Goal: Information Seeking & Learning: Check status

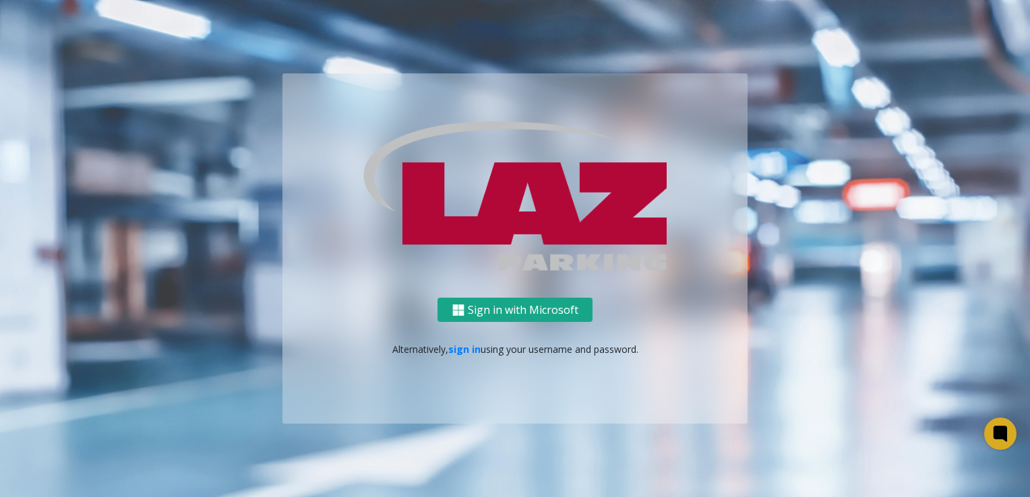
click at [569, 309] on button "Sign in with Microsoft" at bounding box center [514, 310] width 155 height 25
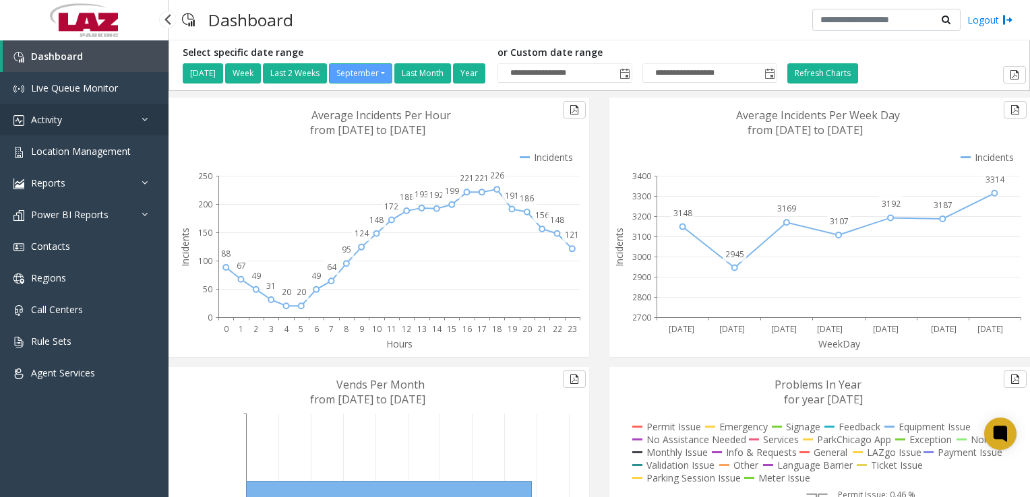
click at [56, 119] on span "Activity" at bounding box center [46, 119] width 31 height 13
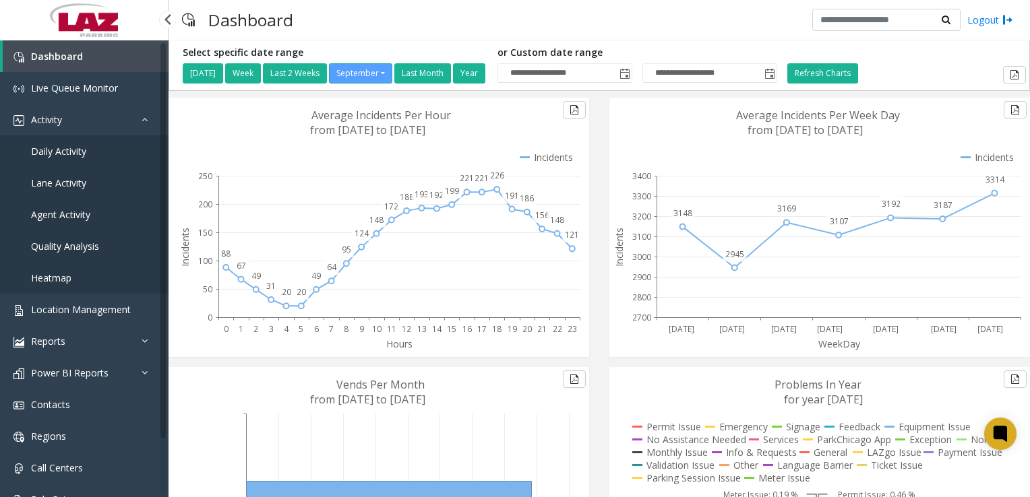
click at [66, 214] on span "Agent Activity" at bounding box center [60, 214] width 59 height 13
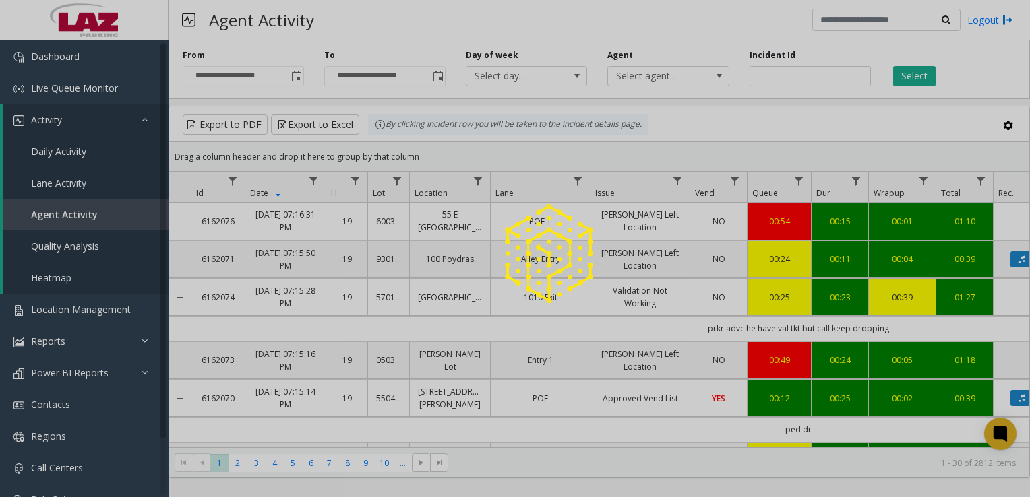
click at [683, 79] on div at bounding box center [515, 248] width 1030 height 497
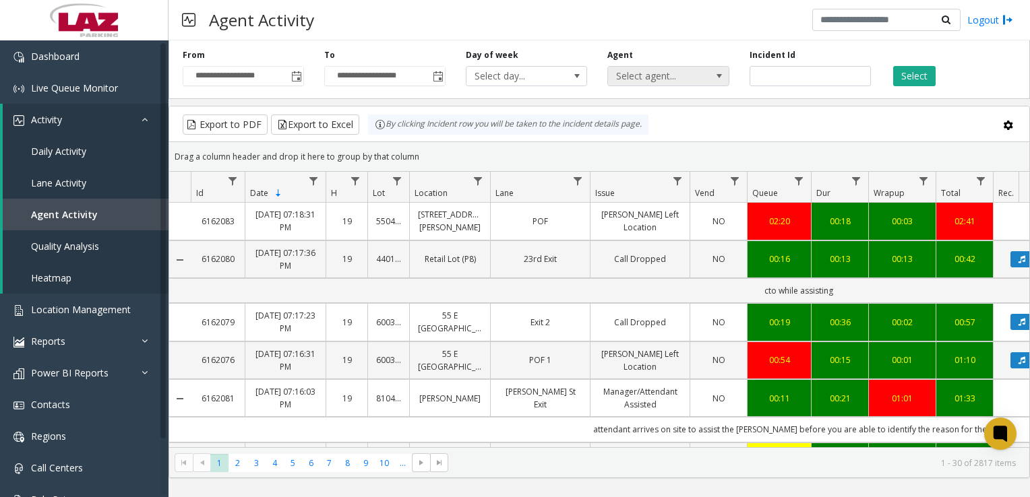
click at [636, 82] on span "Select agent..." at bounding box center [656, 76] width 96 height 19
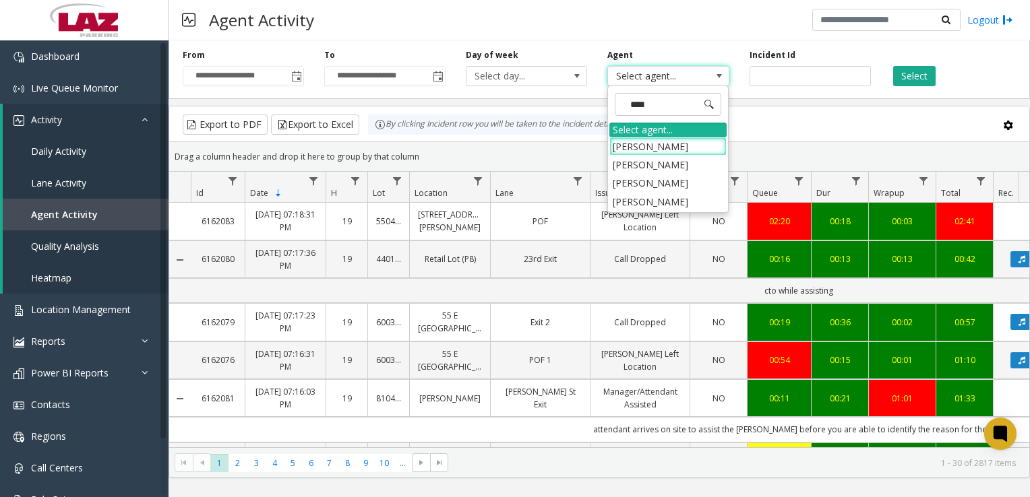
type input "*****"
click at [644, 184] on li "Kiara Gonzalez" at bounding box center [667, 183] width 117 height 18
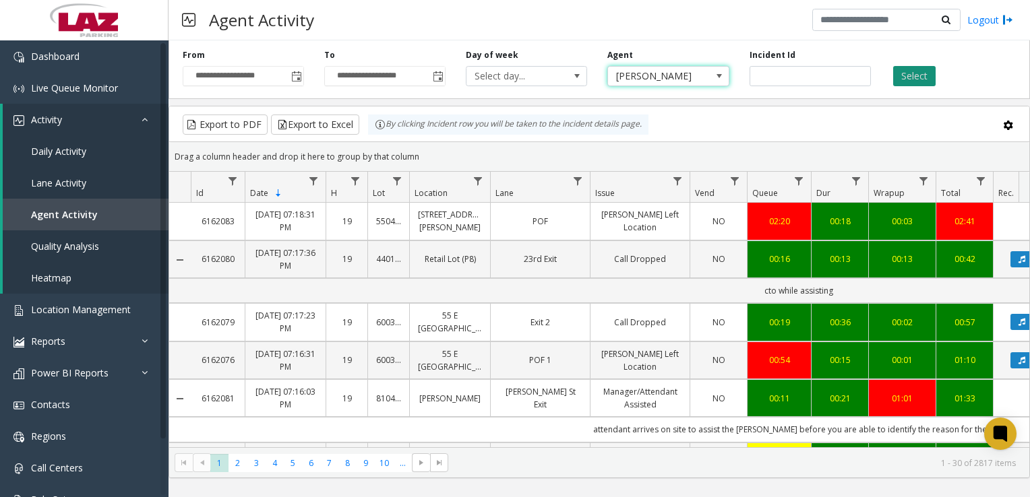
click at [924, 72] on button "Select" at bounding box center [914, 76] width 42 height 20
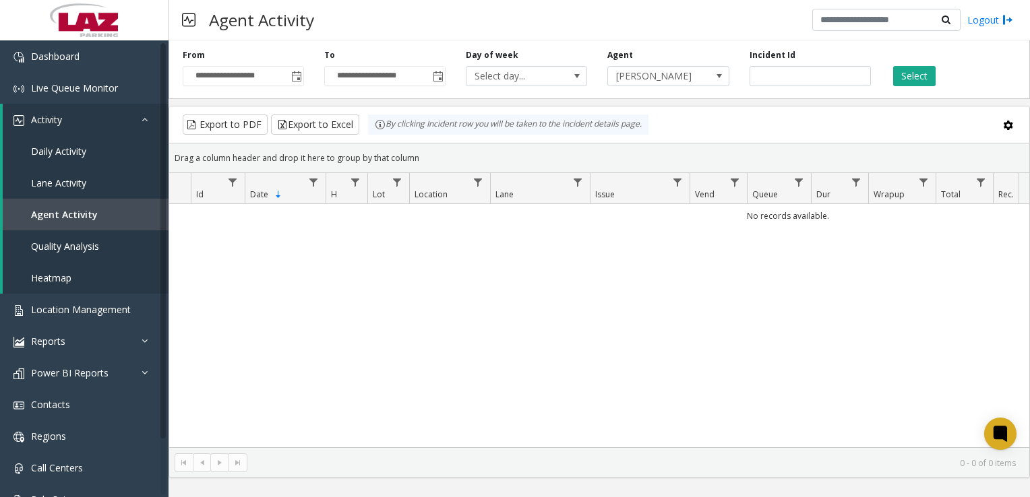
click at [678, 88] on div "**********" at bounding box center [598, 67] width 861 height 64
click at [678, 74] on span "Kiara Gonzalez" at bounding box center [656, 76] width 96 height 19
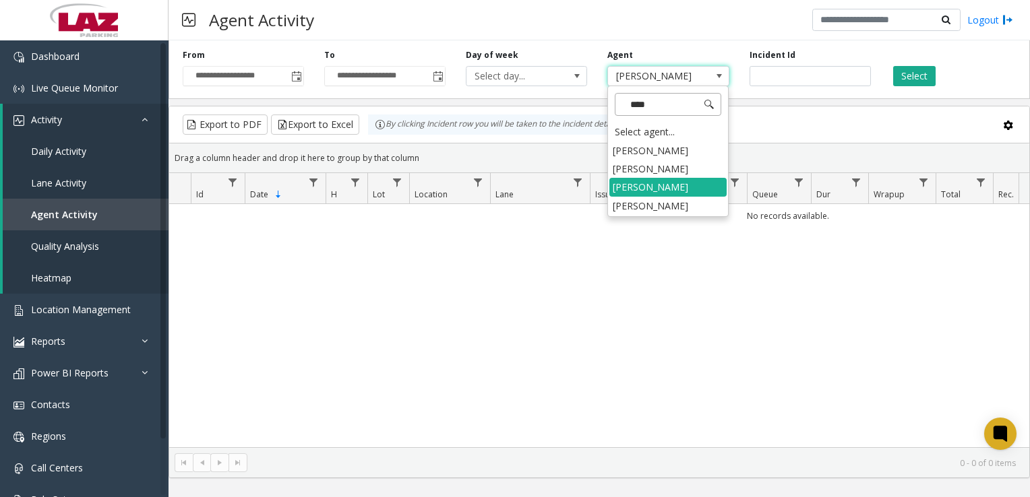
type input "*****"
click at [650, 203] on li "Kiara Gonzalez" at bounding box center [667, 206] width 117 height 18
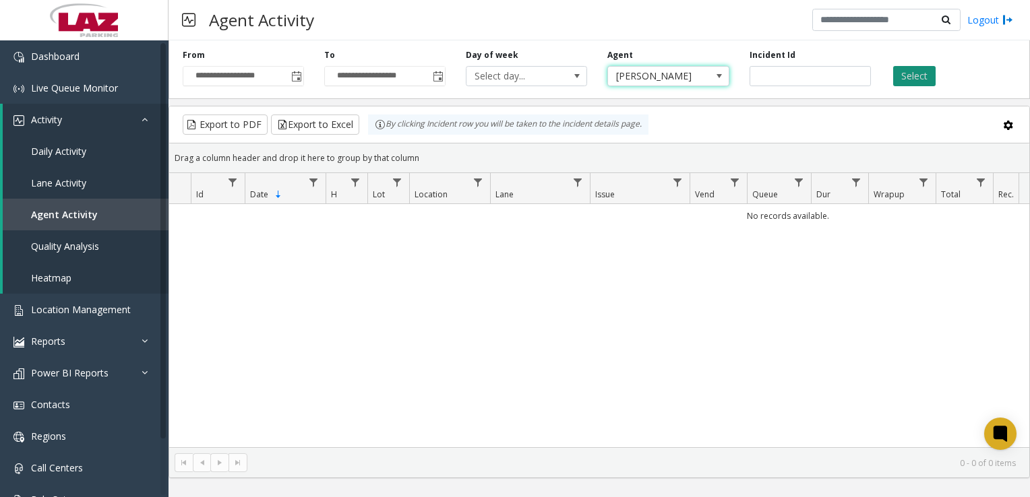
click at [921, 77] on button "Select" at bounding box center [914, 76] width 42 height 20
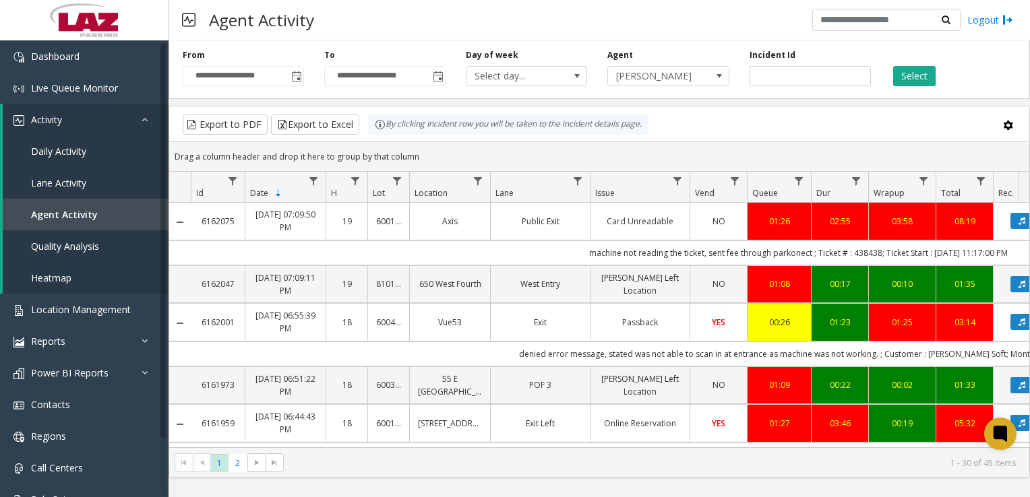
click at [499, 241] on td "machine not reading the ticket, sent fee through parkonect ; Ticket # : 438438;…" at bounding box center [798, 253] width 1215 height 25
click at [591, 253] on td "machine not reading the ticket, sent fee through parkonect ; Ticket # : 438438;…" at bounding box center [798, 253] width 1215 height 25
click at [976, 14] on link "Logout" at bounding box center [990, 20] width 46 height 14
